Goal: Transaction & Acquisition: Obtain resource

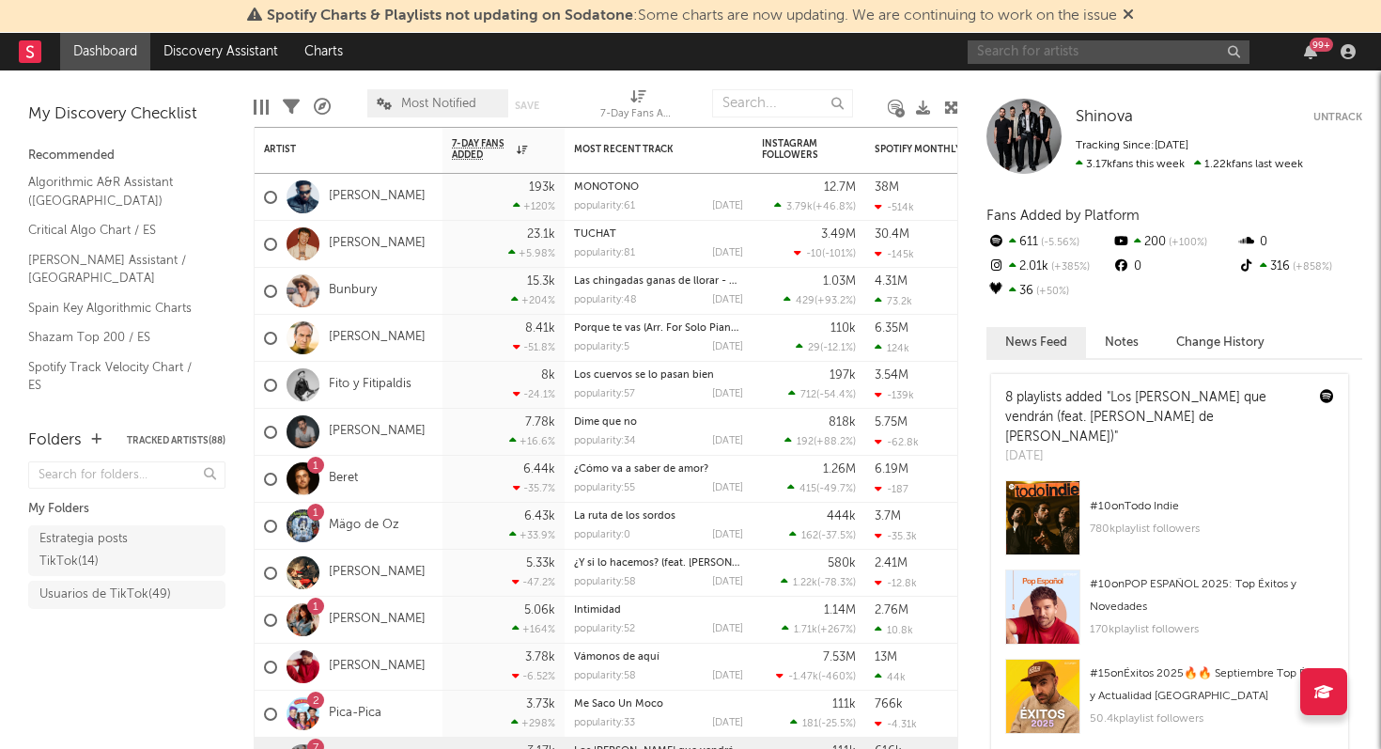
click at [1004, 54] on input "text" at bounding box center [1108, 51] width 282 height 23
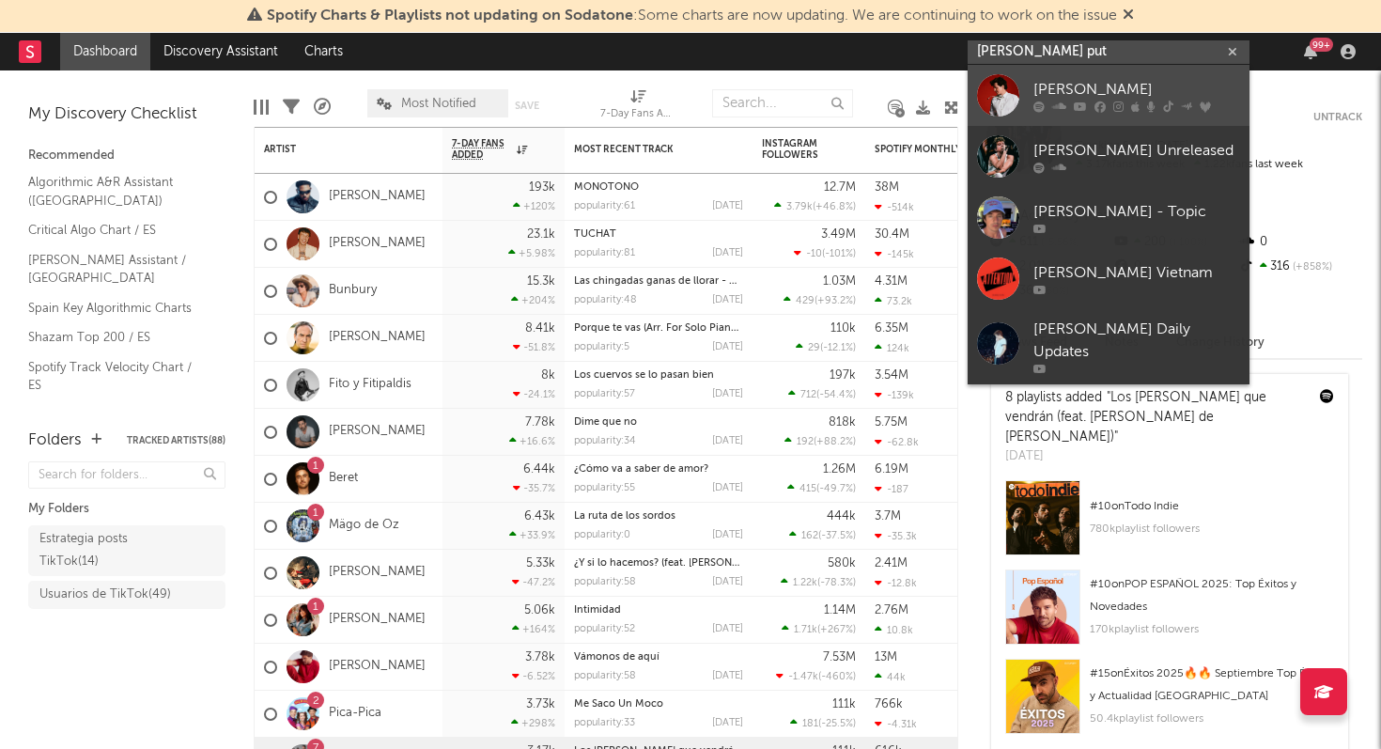
type input "[PERSON_NAME] put"
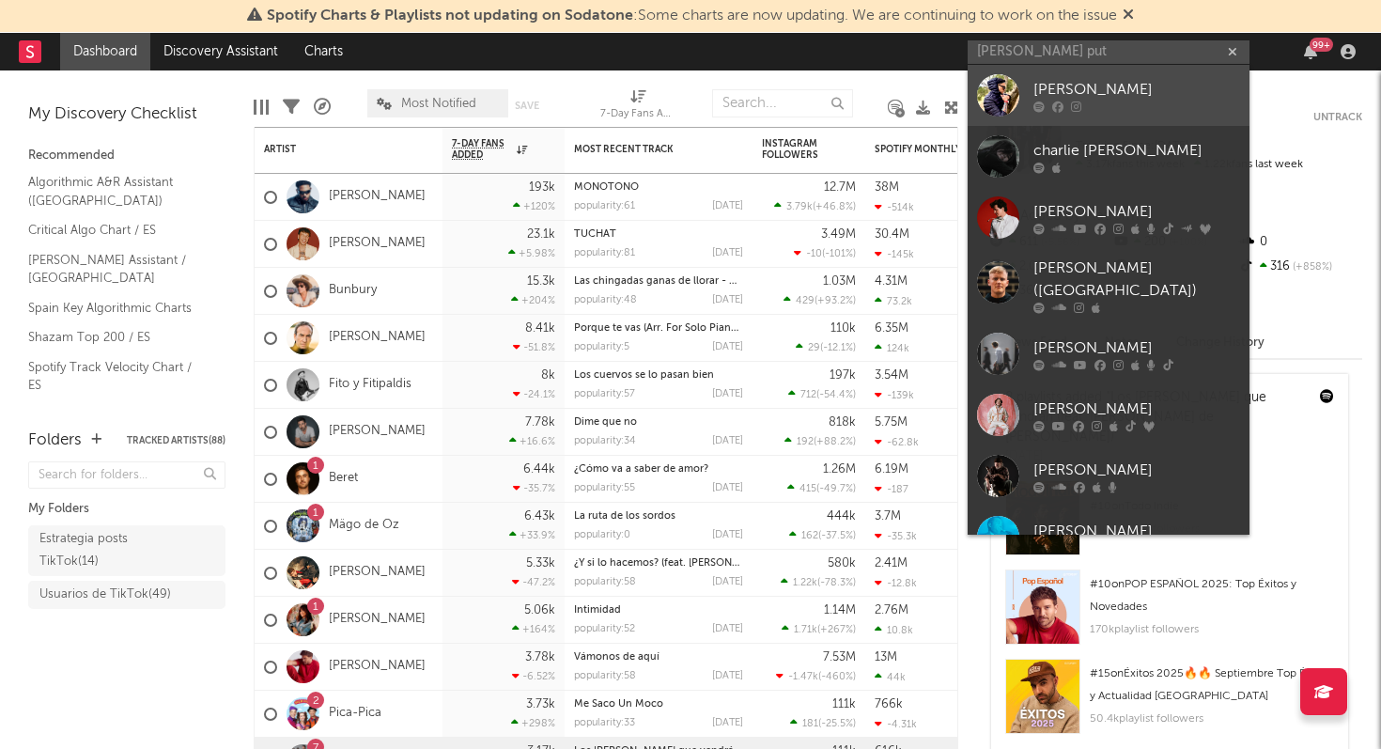
click at [1098, 88] on div "[PERSON_NAME]" at bounding box center [1136, 89] width 207 height 23
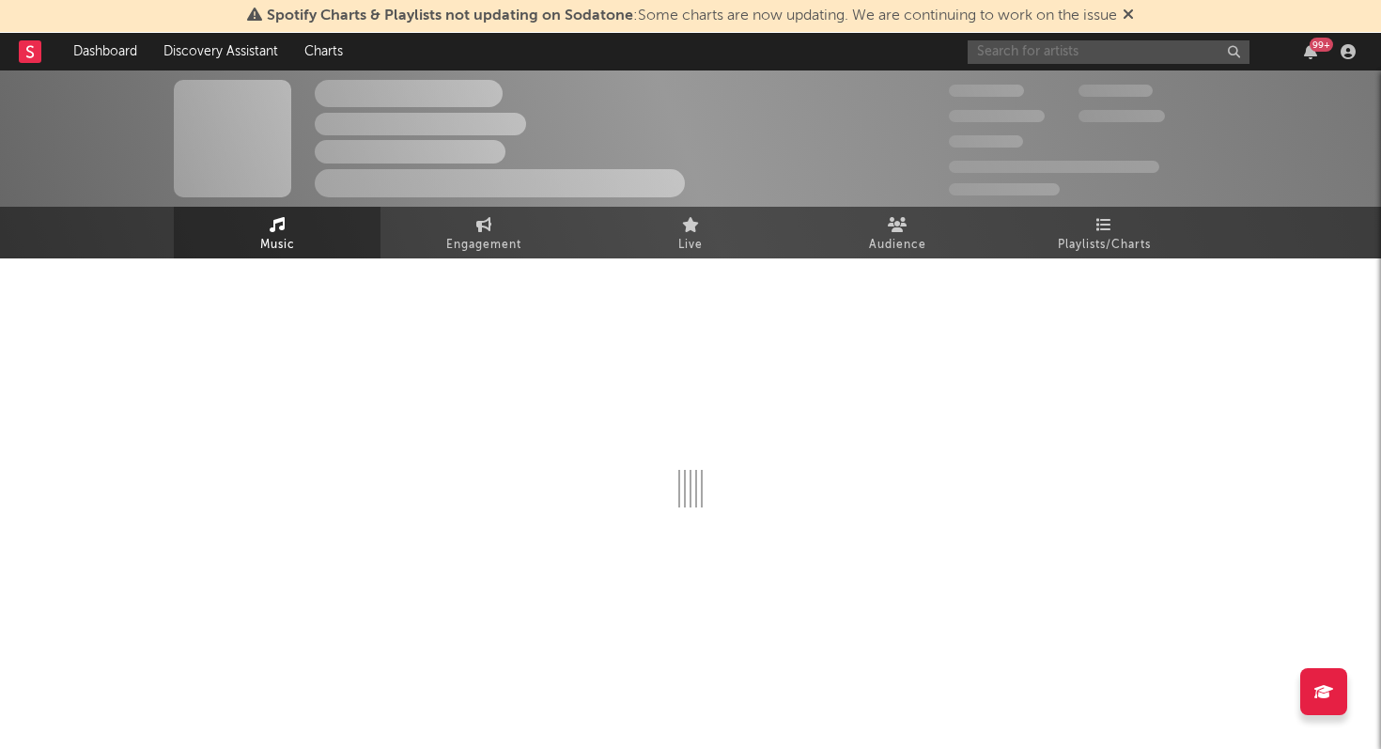
click at [1039, 50] on input "text" at bounding box center [1108, 51] width 282 height 23
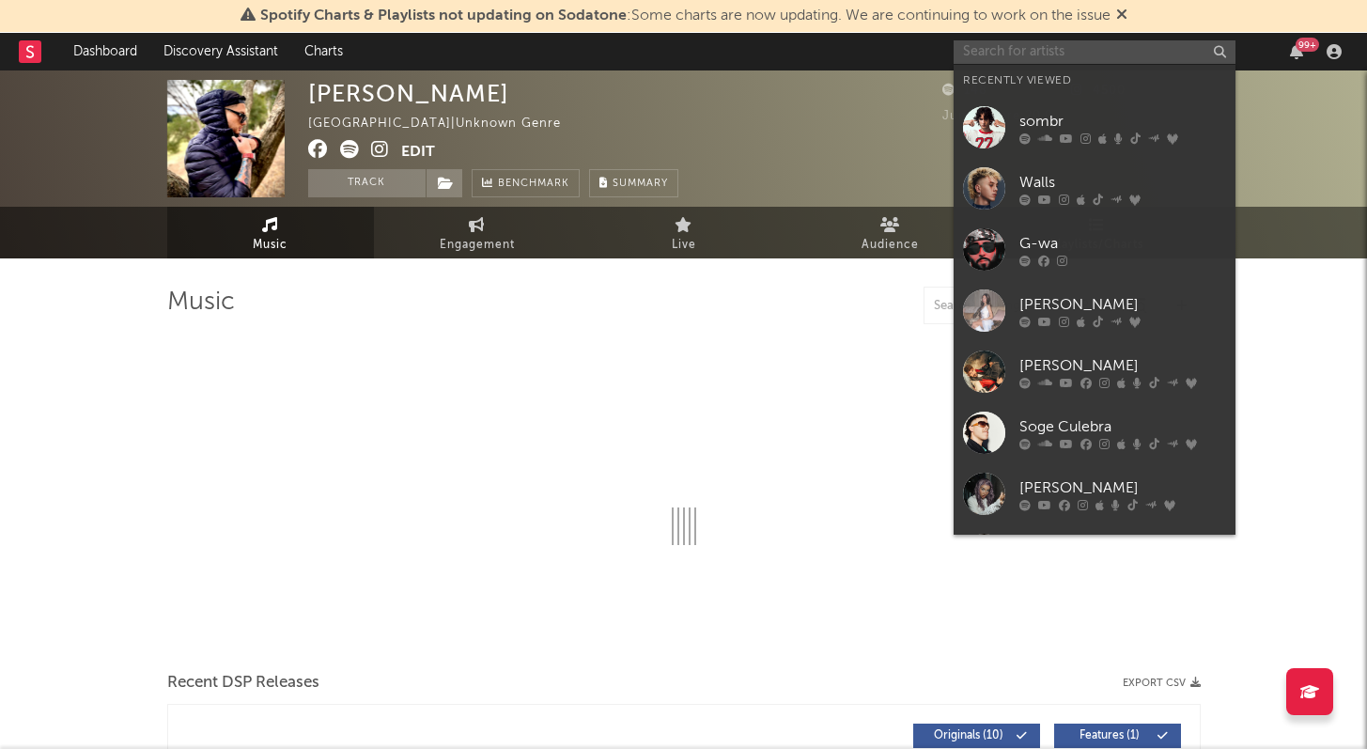
select select "1w"
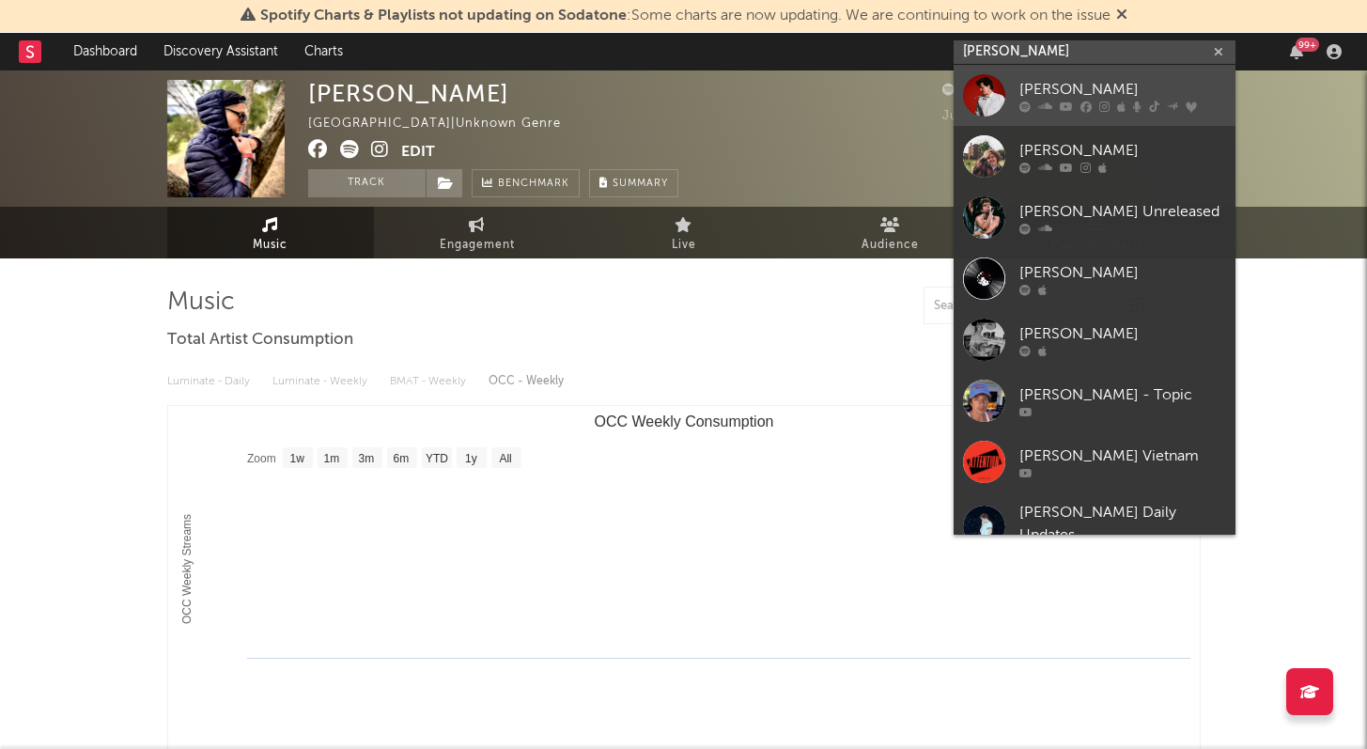
type input "[PERSON_NAME]"
click at [1103, 79] on div "[PERSON_NAME]" at bounding box center [1122, 89] width 207 height 23
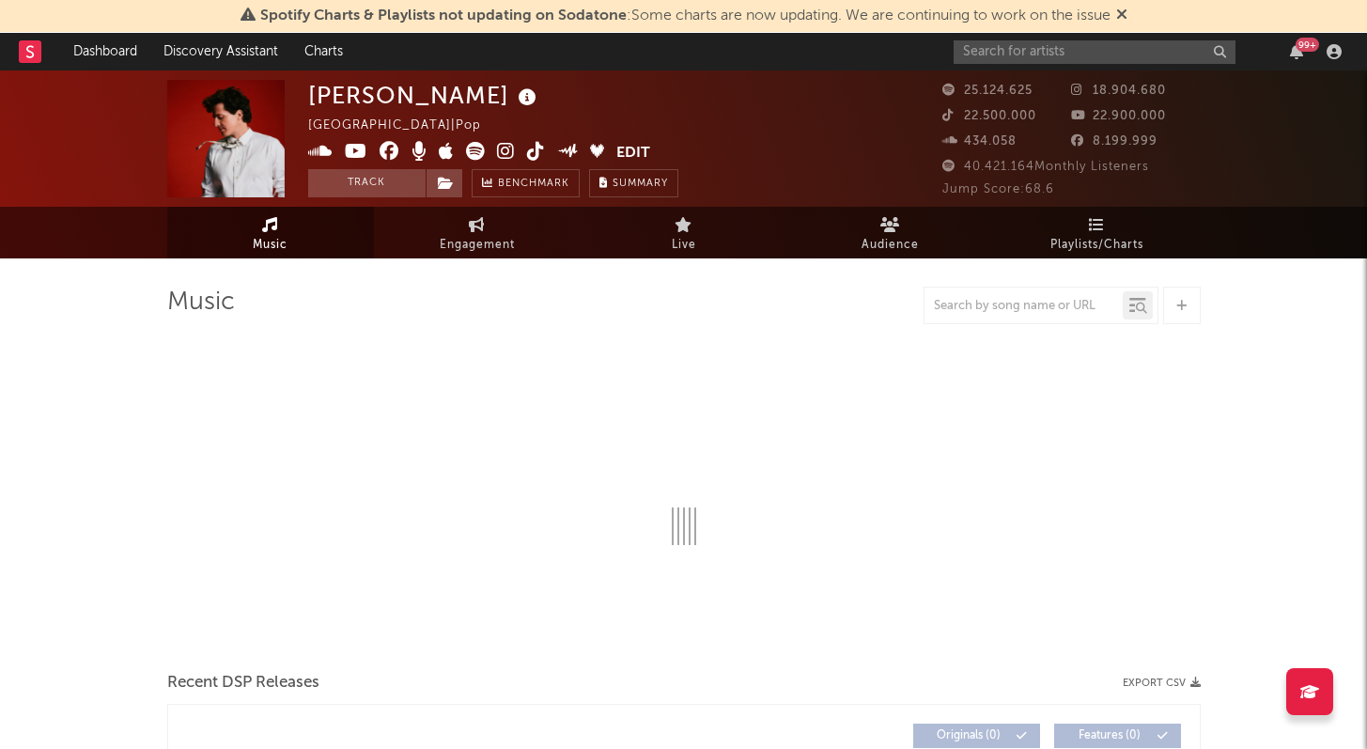
select select "6m"
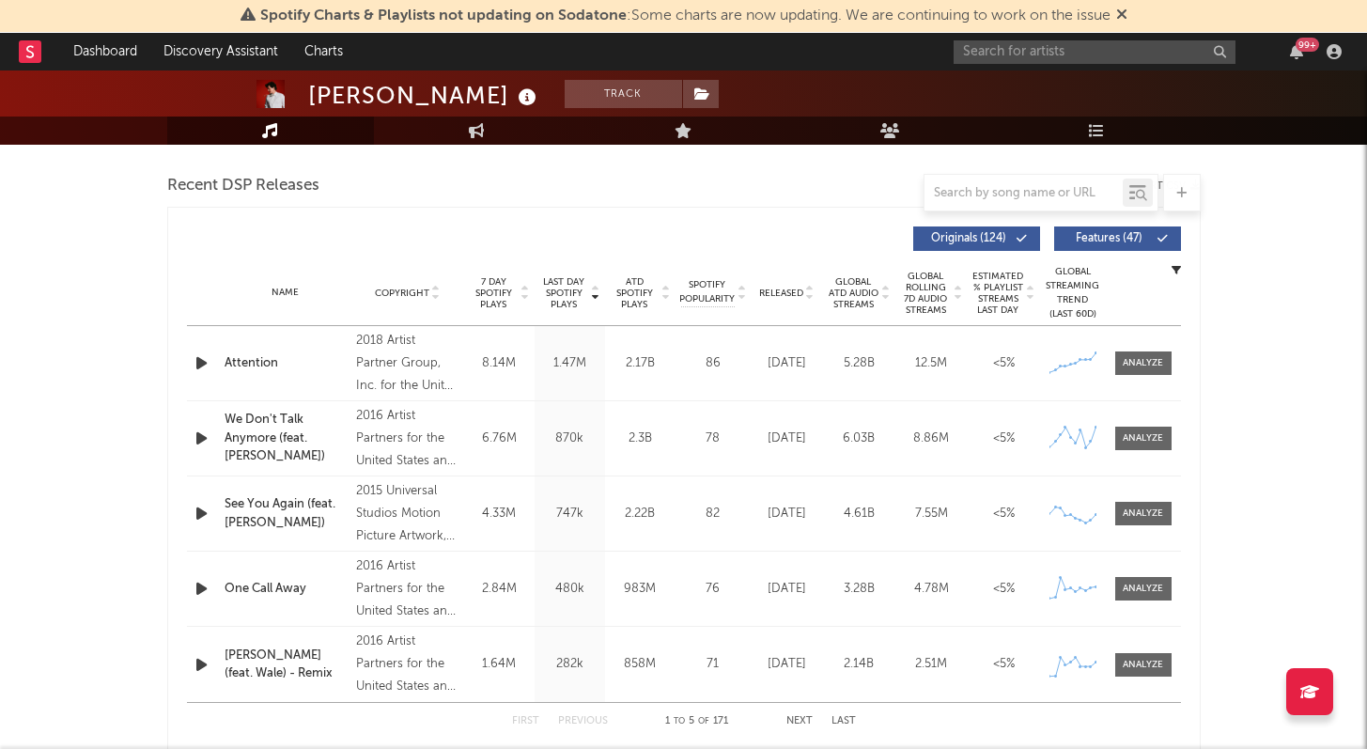
scroll to position [655, 0]
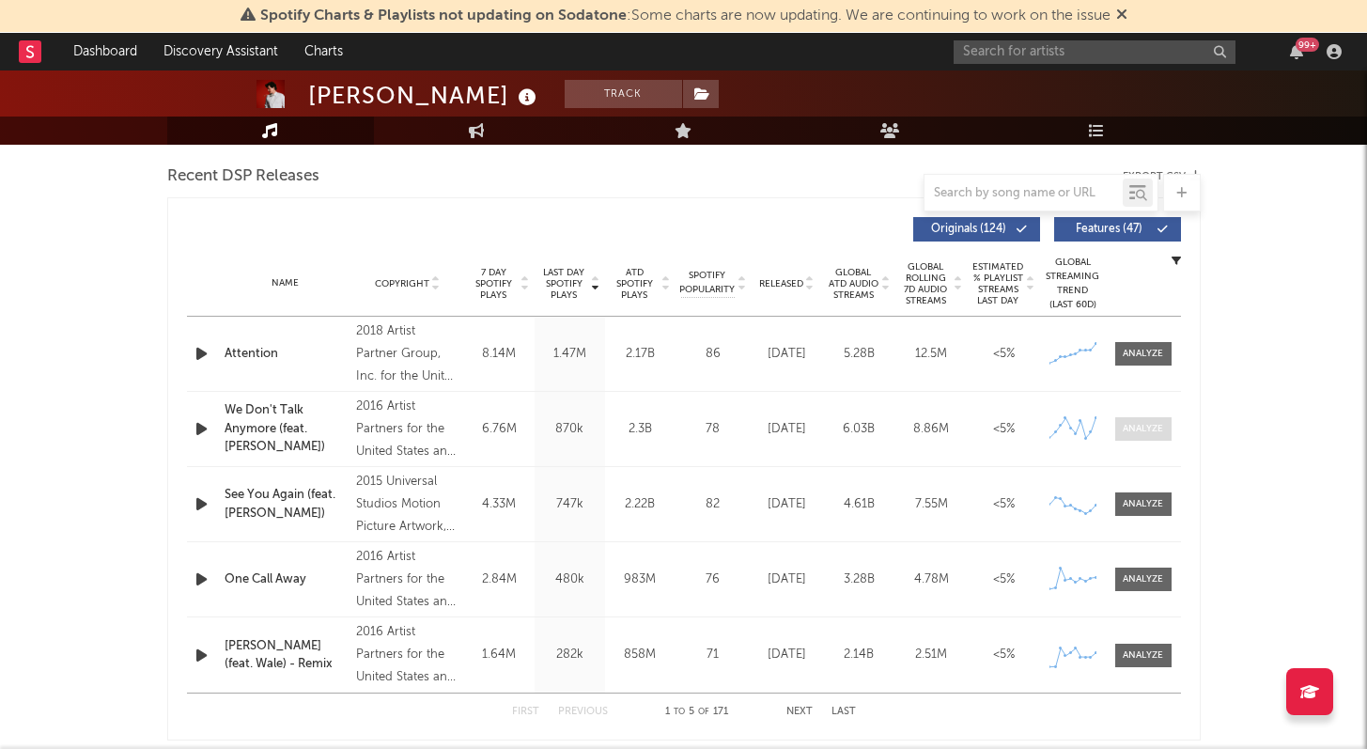
click at [1132, 431] on div at bounding box center [1142, 429] width 40 height 14
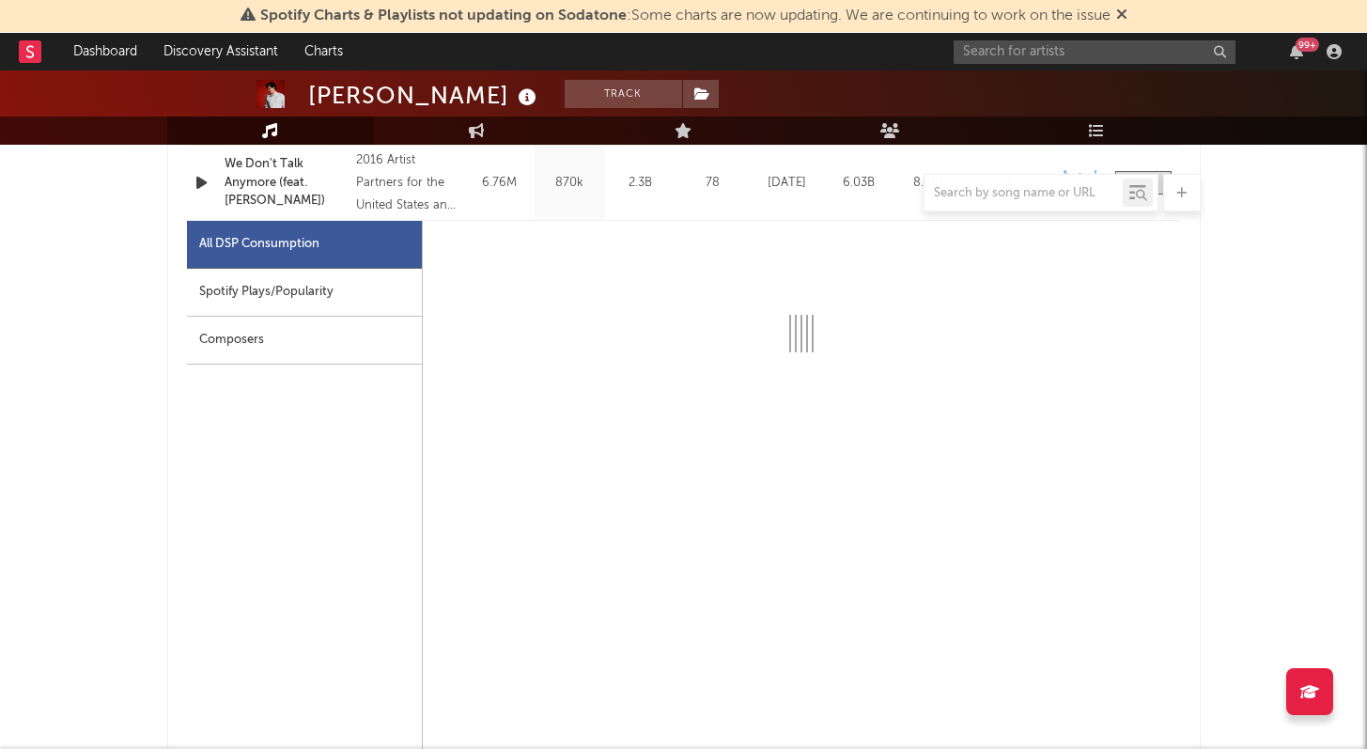
scroll to position [932, 0]
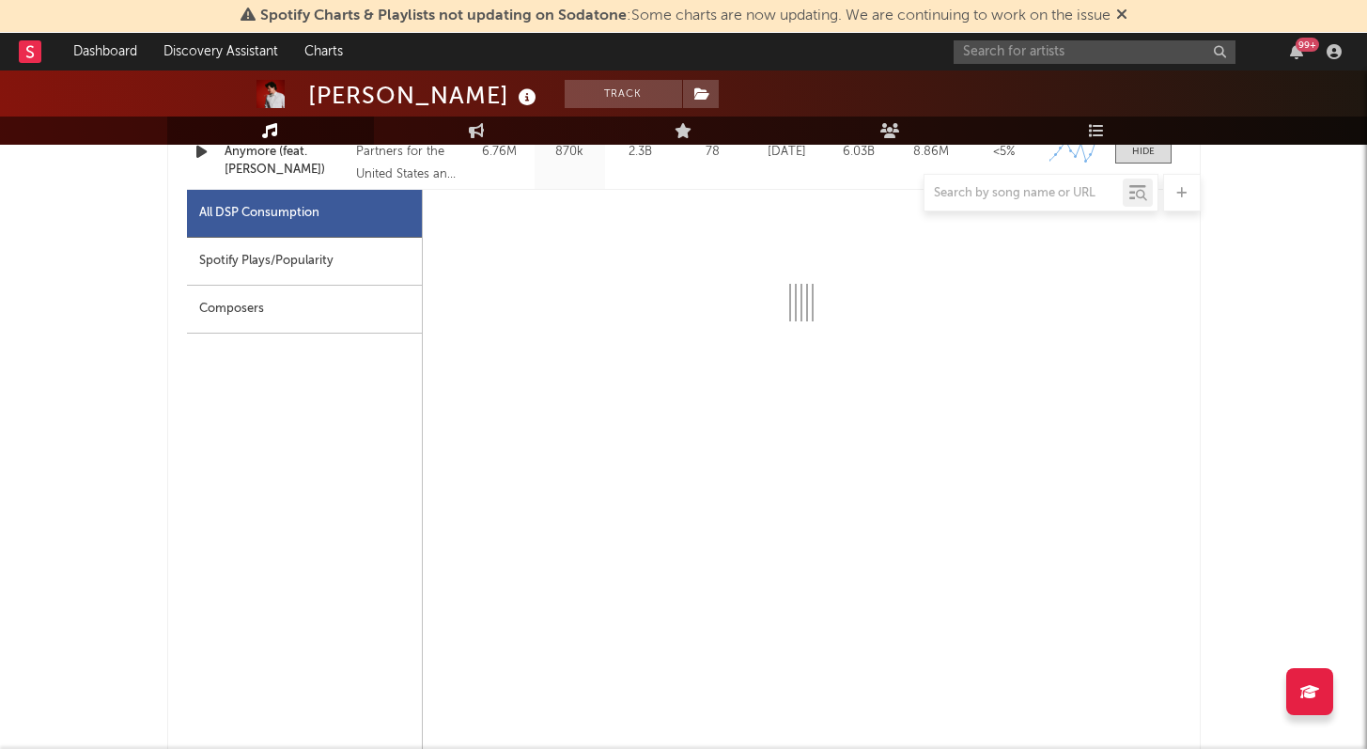
select select "6m"
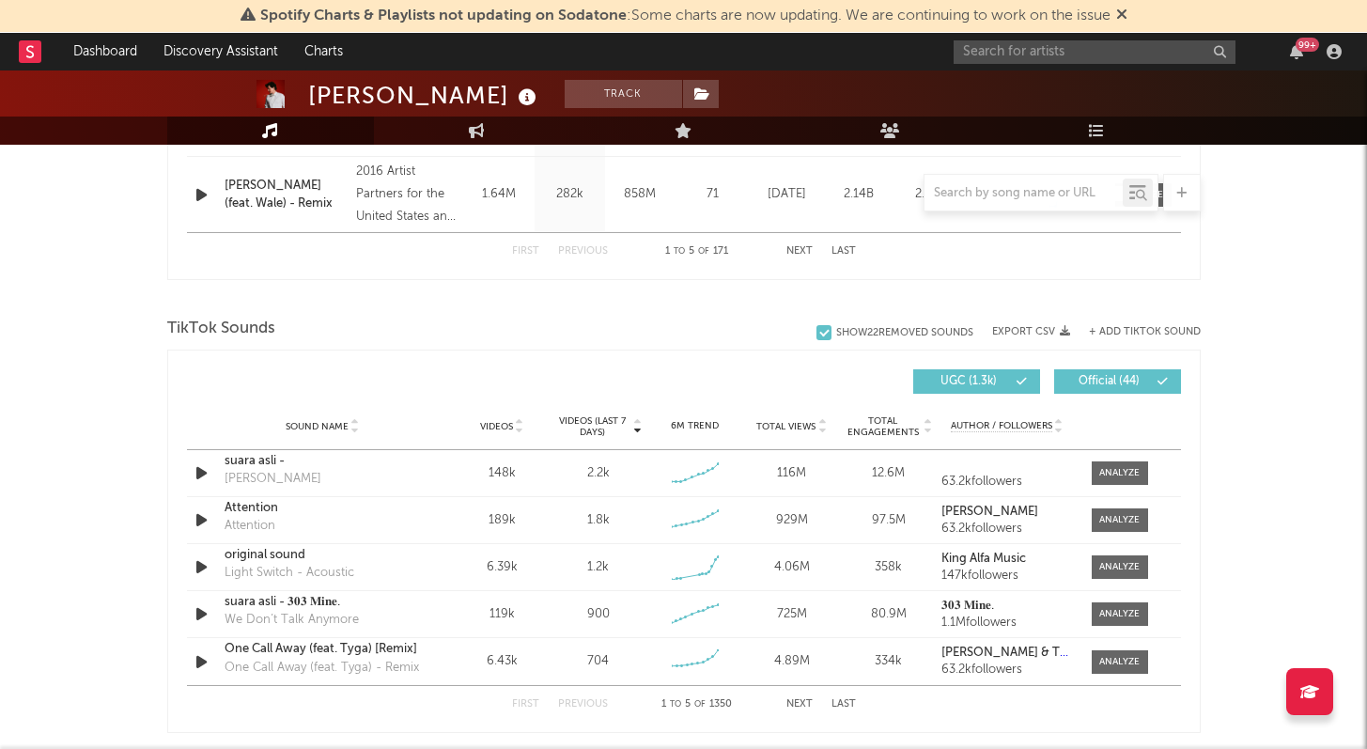
scroll to position [2093, 0]
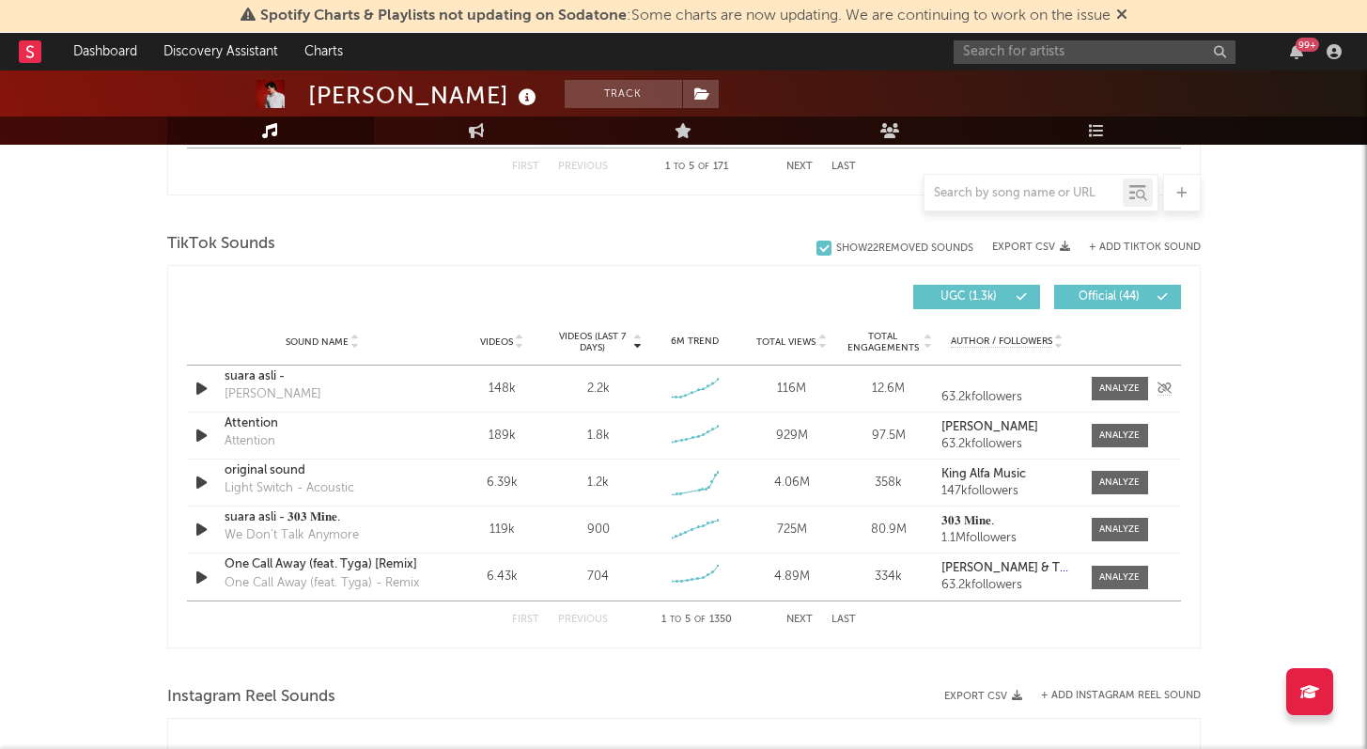
click at [193, 395] on icon "button" at bounding box center [202, 388] width 20 height 23
click at [1040, 246] on button "Export CSV" at bounding box center [1031, 246] width 78 height 11
click at [1336, 54] on icon "button" at bounding box center [1333, 51] width 15 height 15
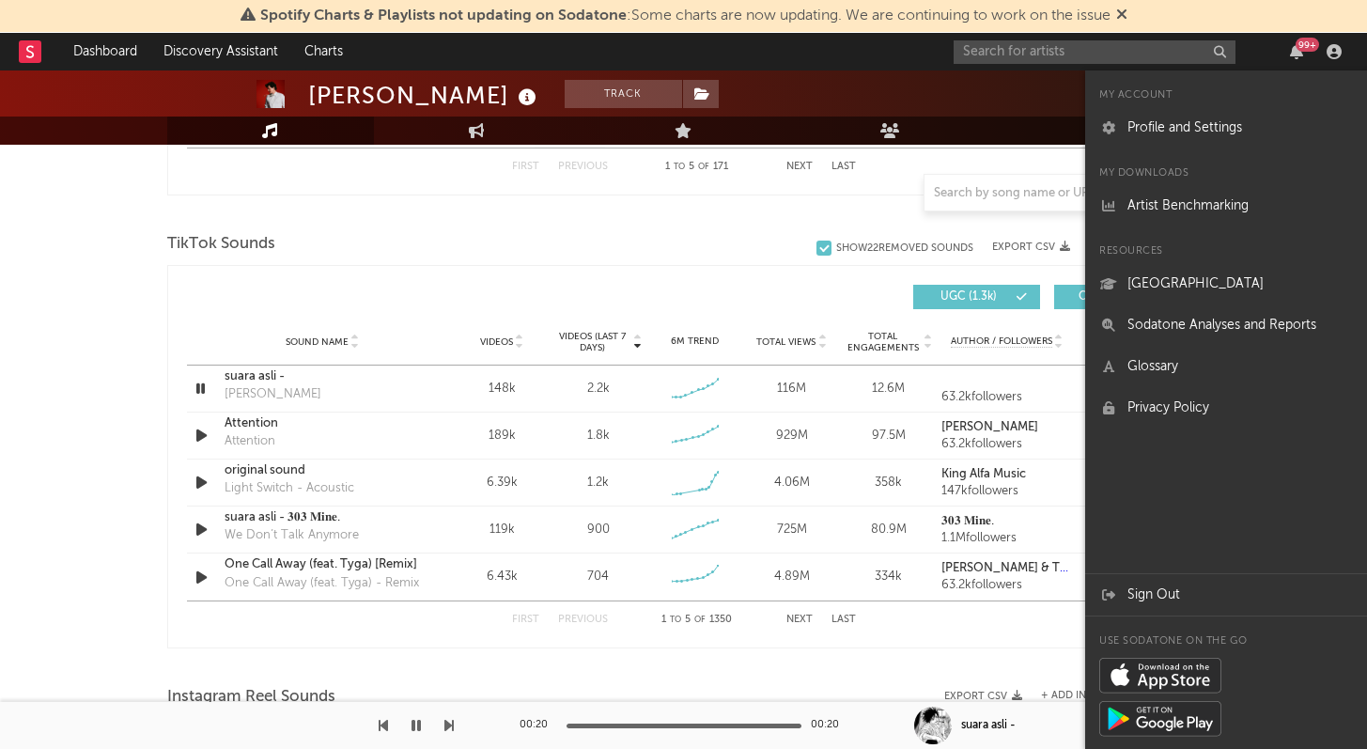
click at [688, 229] on div "TikTok Sounds" at bounding box center [683, 244] width 1033 height 32
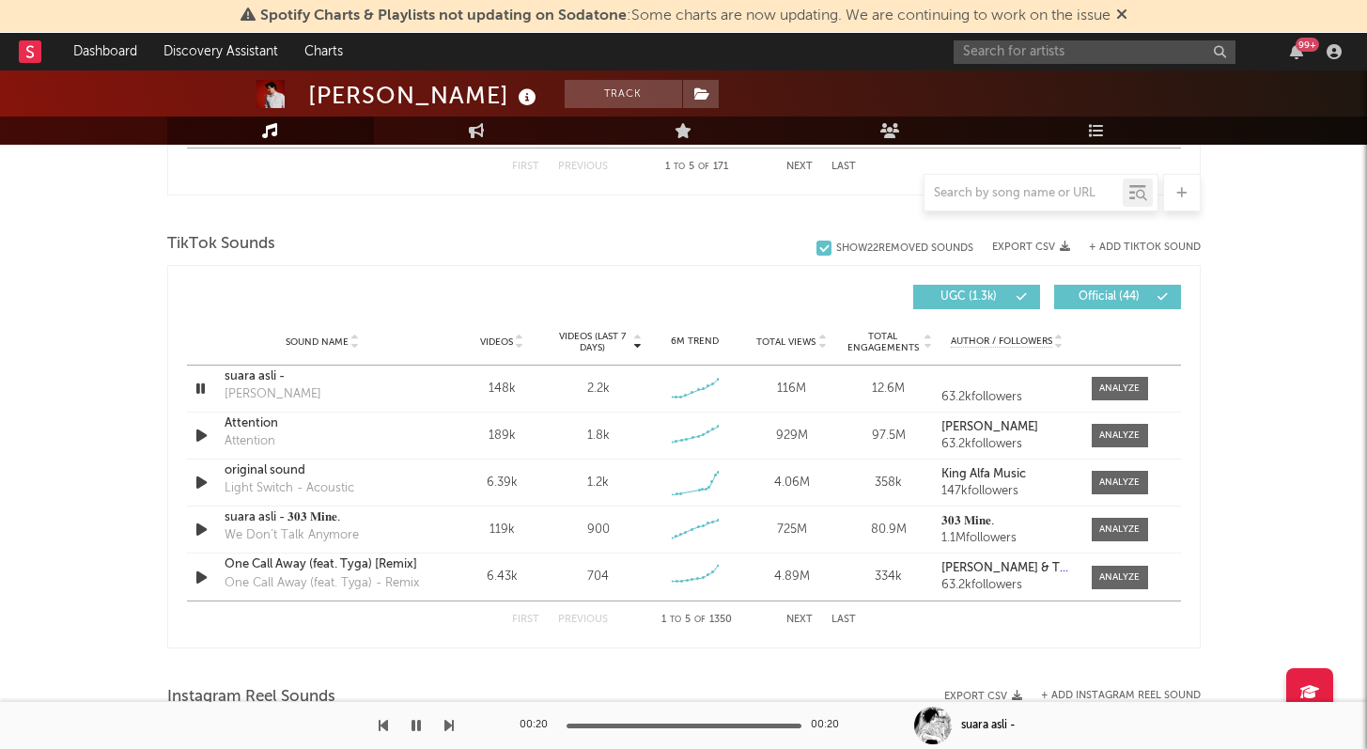
click at [1323, 52] on div at bounding box center [1334, 51] width 28 height 15
click at [1326, 53] on icon "button" at bounding box center [1333, 51] width 15 height 15
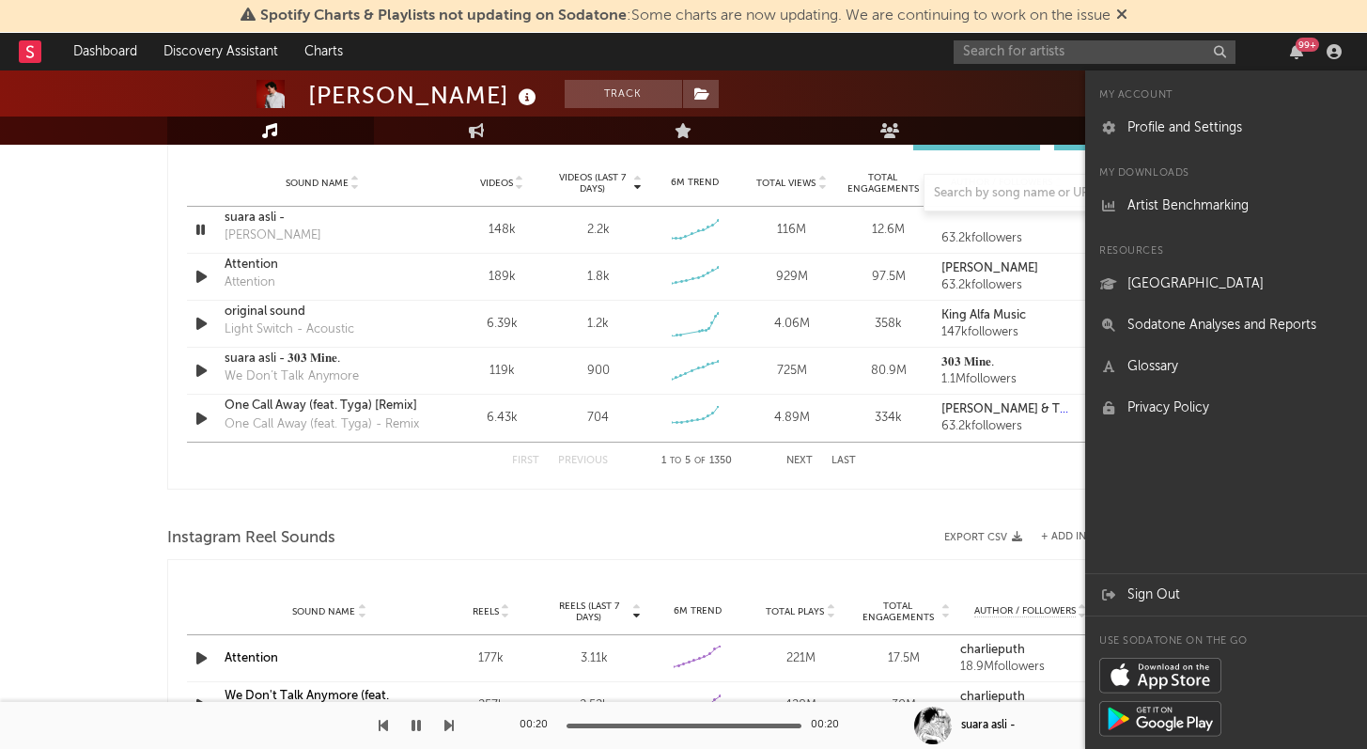
scroll to position [2291, 0]
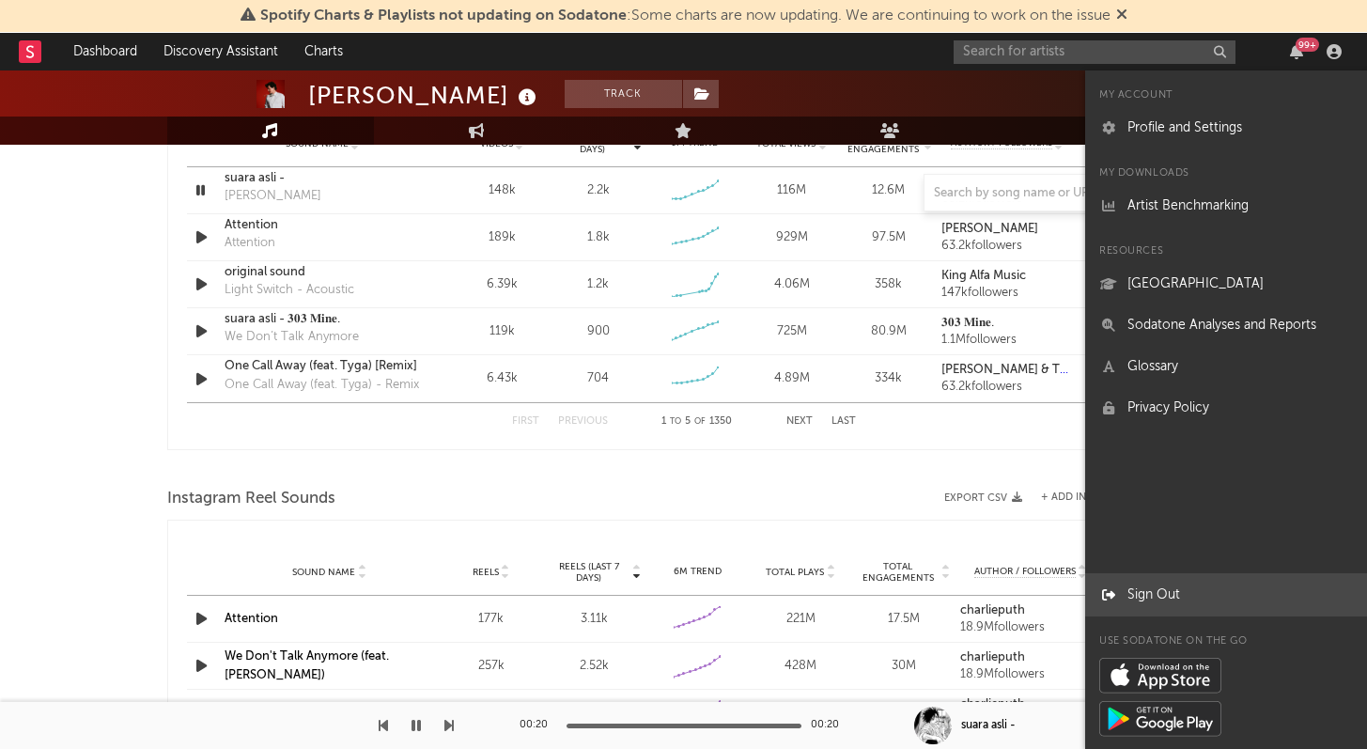
click at [1155, 586] on link "Sign Out" at bounding box center [1226, 594] width 282 height 41
